Goal: Find specific page/section: Find specific page/section

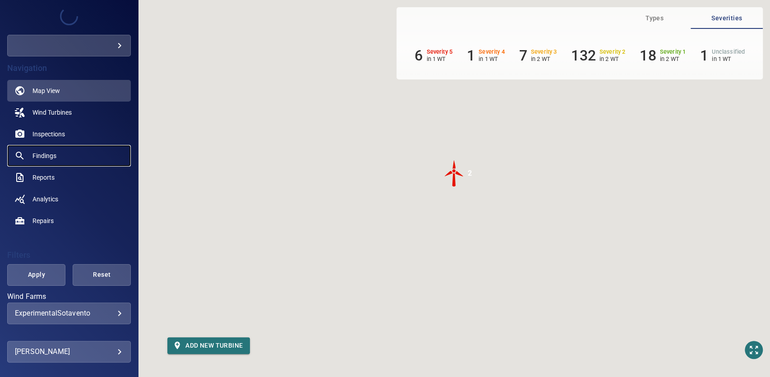
click at [41, 157] on span "Findings" at bounding box center [44, 155] width 24 height 9
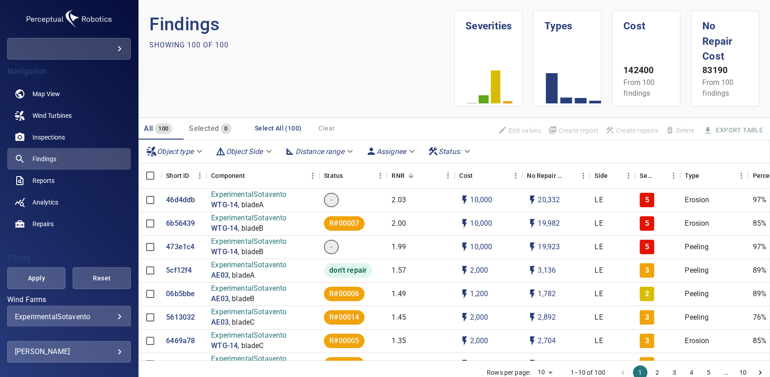
click at [78, 51] on body "**********" at bounding box center [385, 188] width 770 height 377
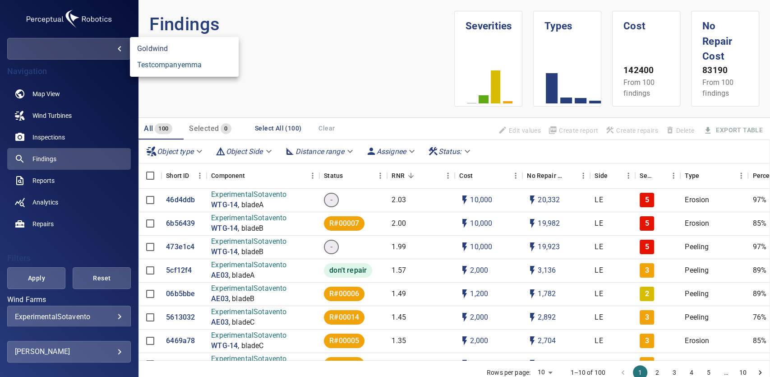
click at [162, 62] on link "testcompanyemma" at bounding box center [184, 65] width 109 height 16
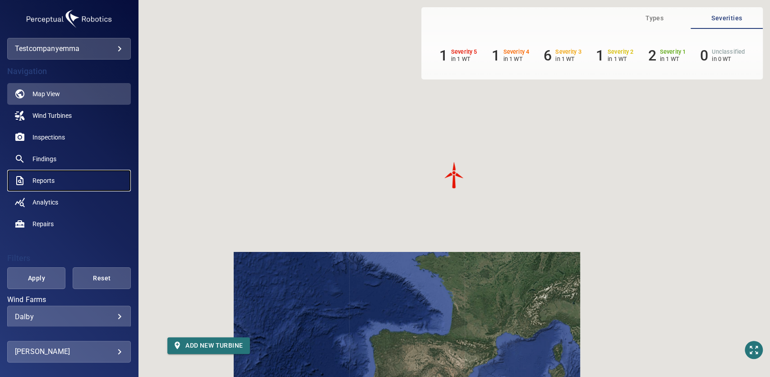
click at [44, 178] on span "Reports" at bounding box center [43, 180] width 22 height 9
